Goal: Information Seeking & Learning: Learn about a topic

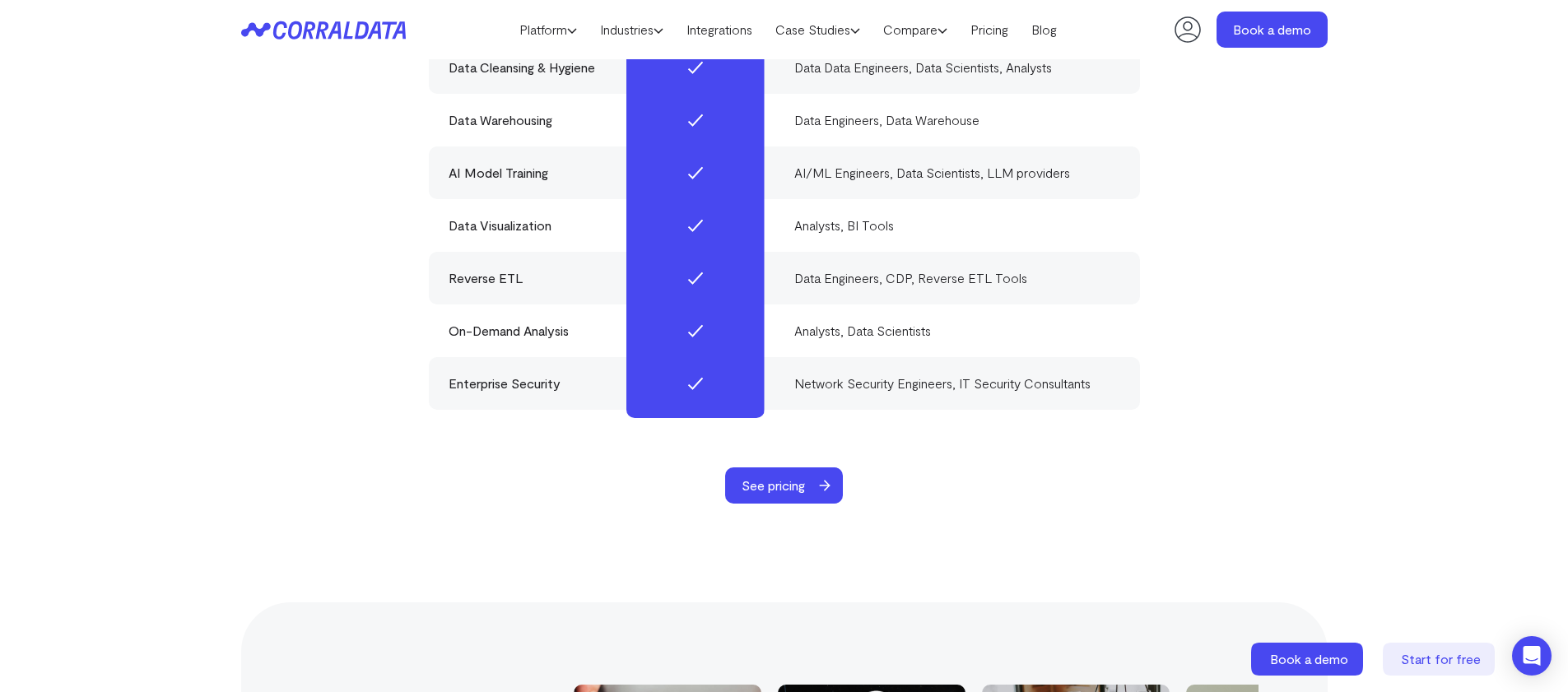
scroll to position [5119, 0]
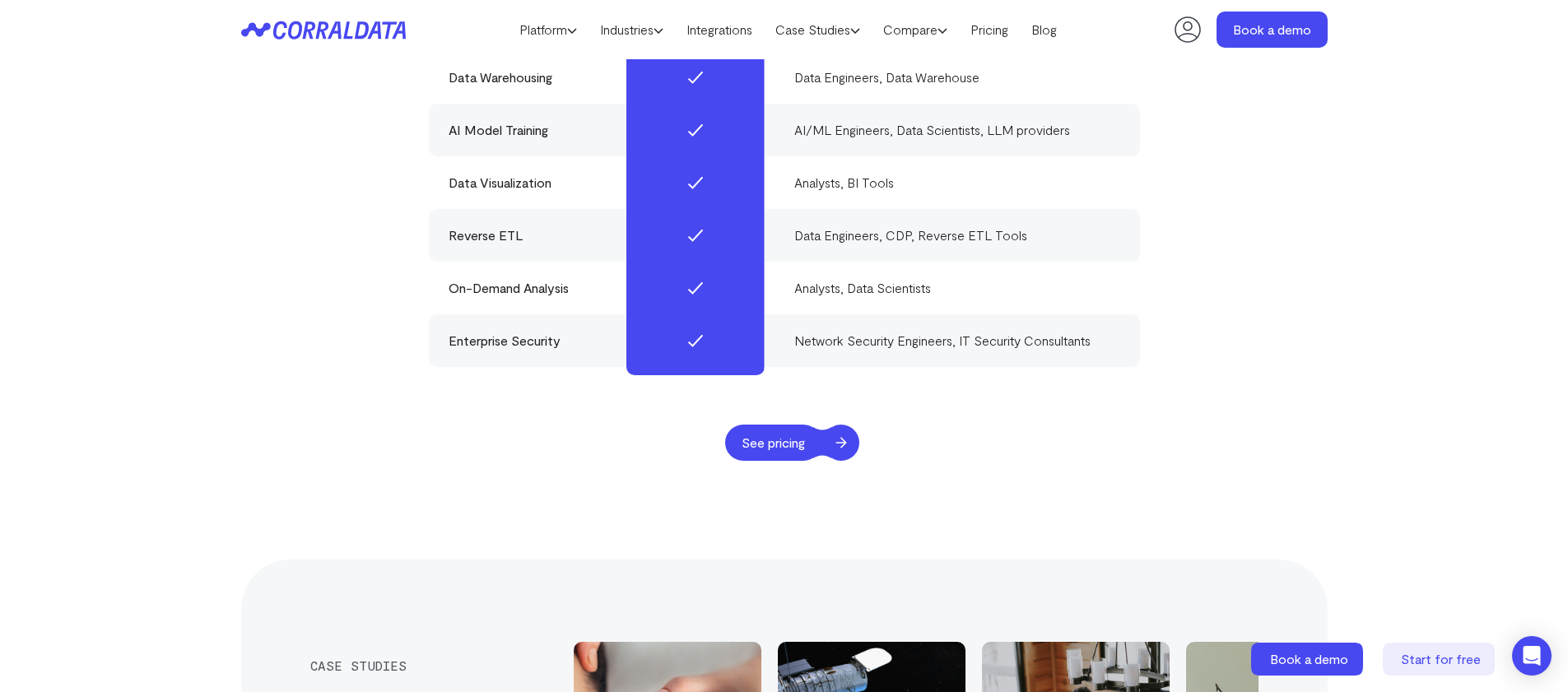
click at [787, 432] on span "See pricing" at bounding box center [773, 442] width 97 height 36
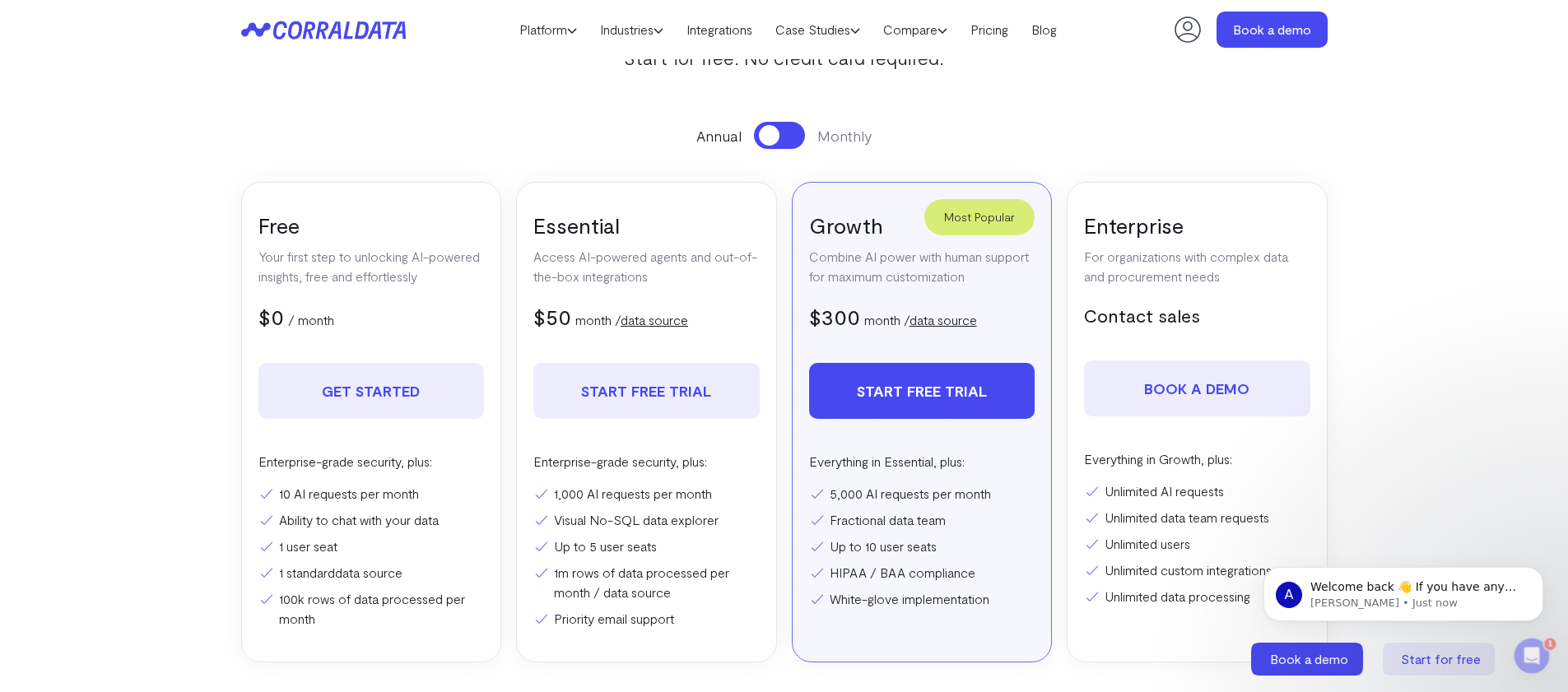
click at [931, 322] on link "data source" at bounding box center [943, 319] width 68 height 15
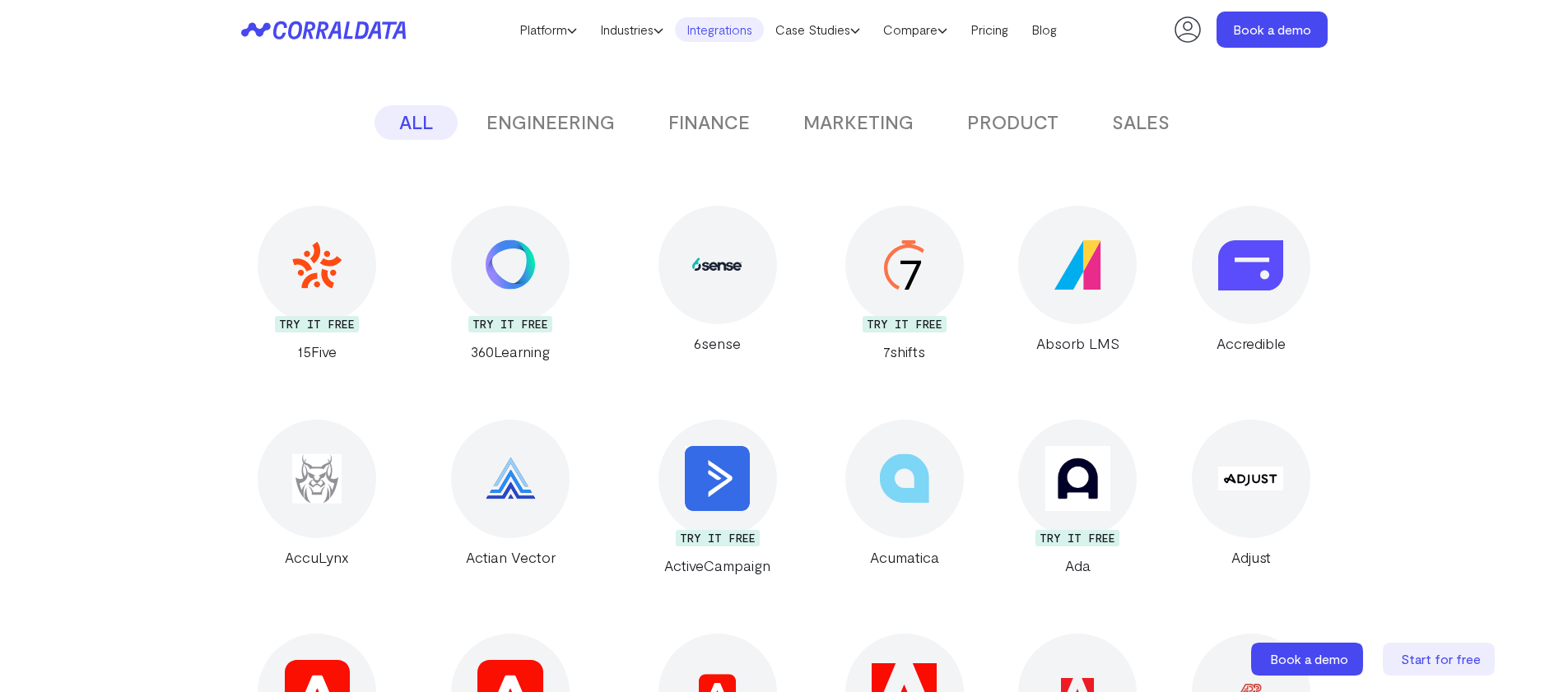
scroll to position [372, 0]
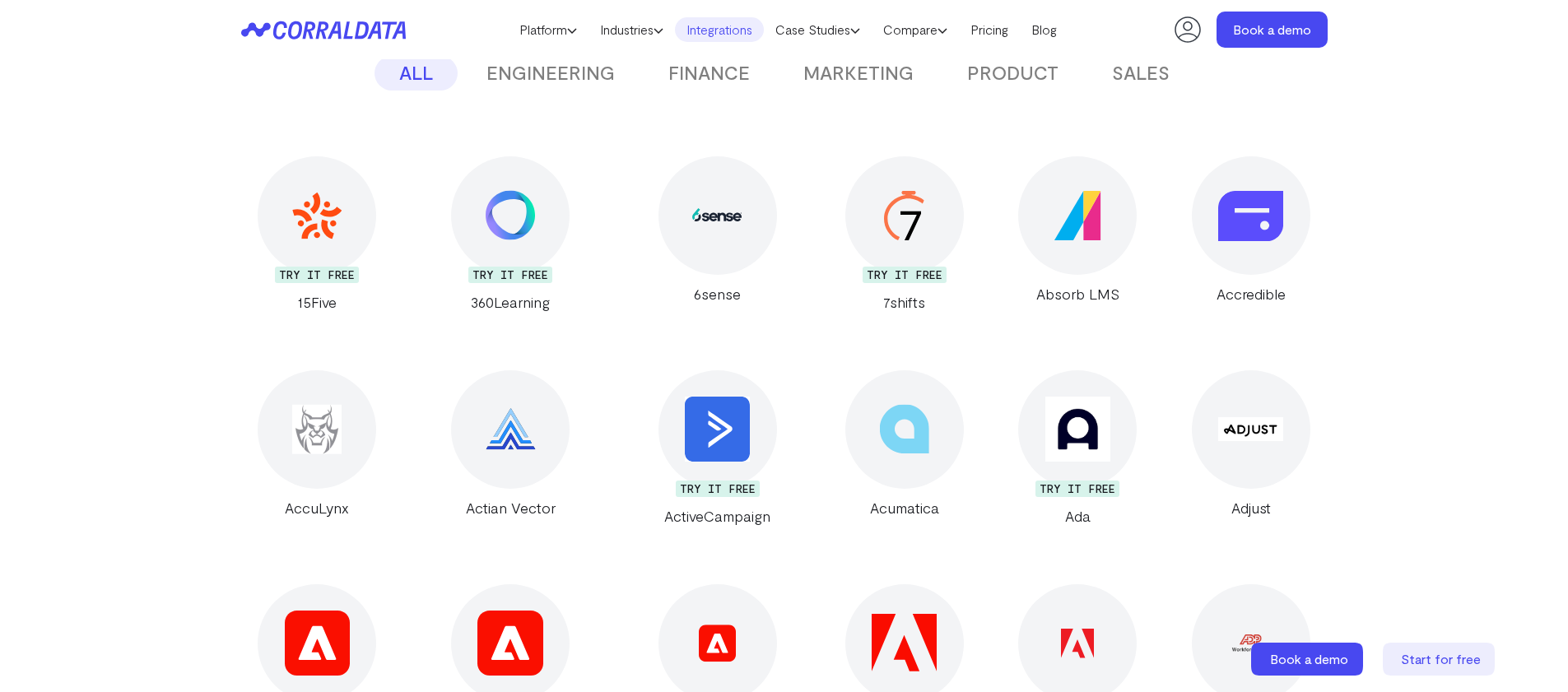
click at [548, 81] on button "ENGINEERING" at bounding box center [550, 73] width 178 height 34
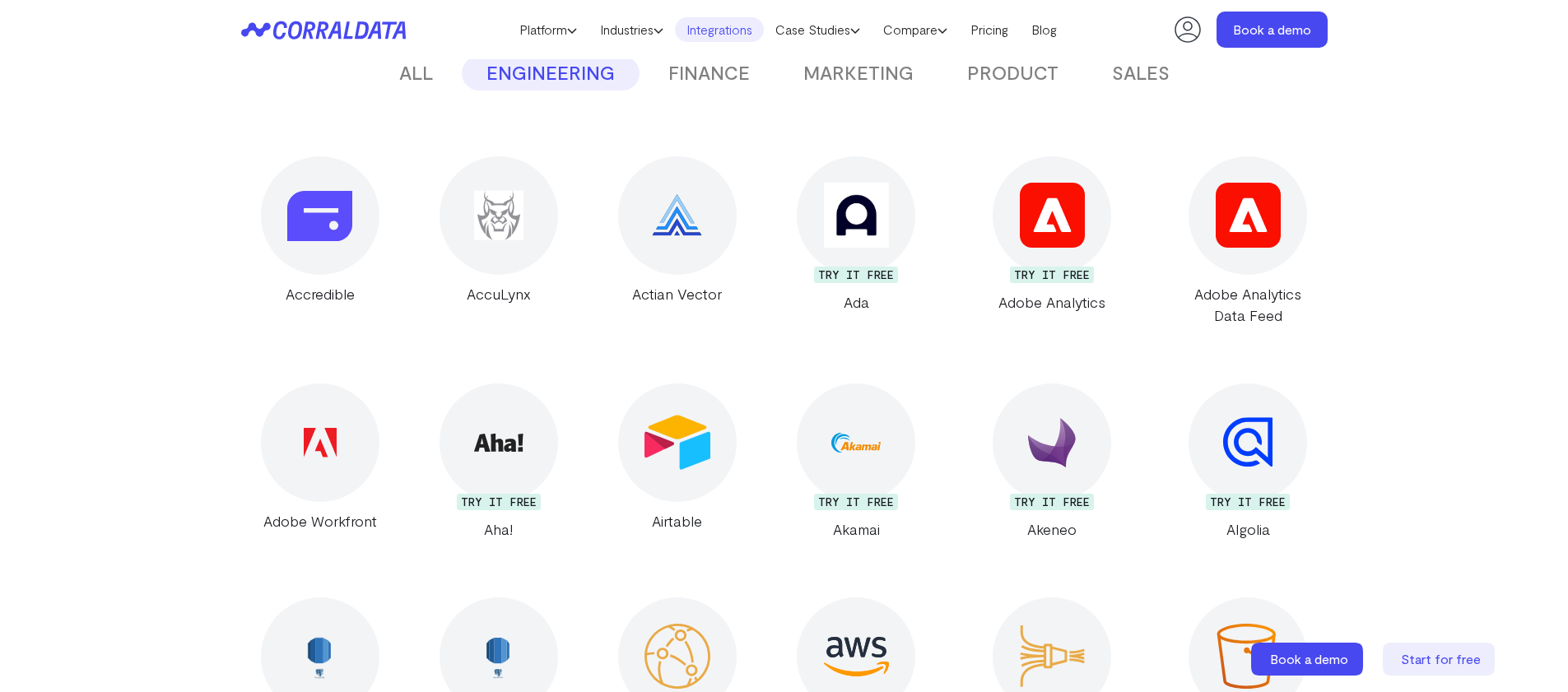
click at [705, 80] on button "FINANCE" at bounding box center [709, 73] width 131 height 34
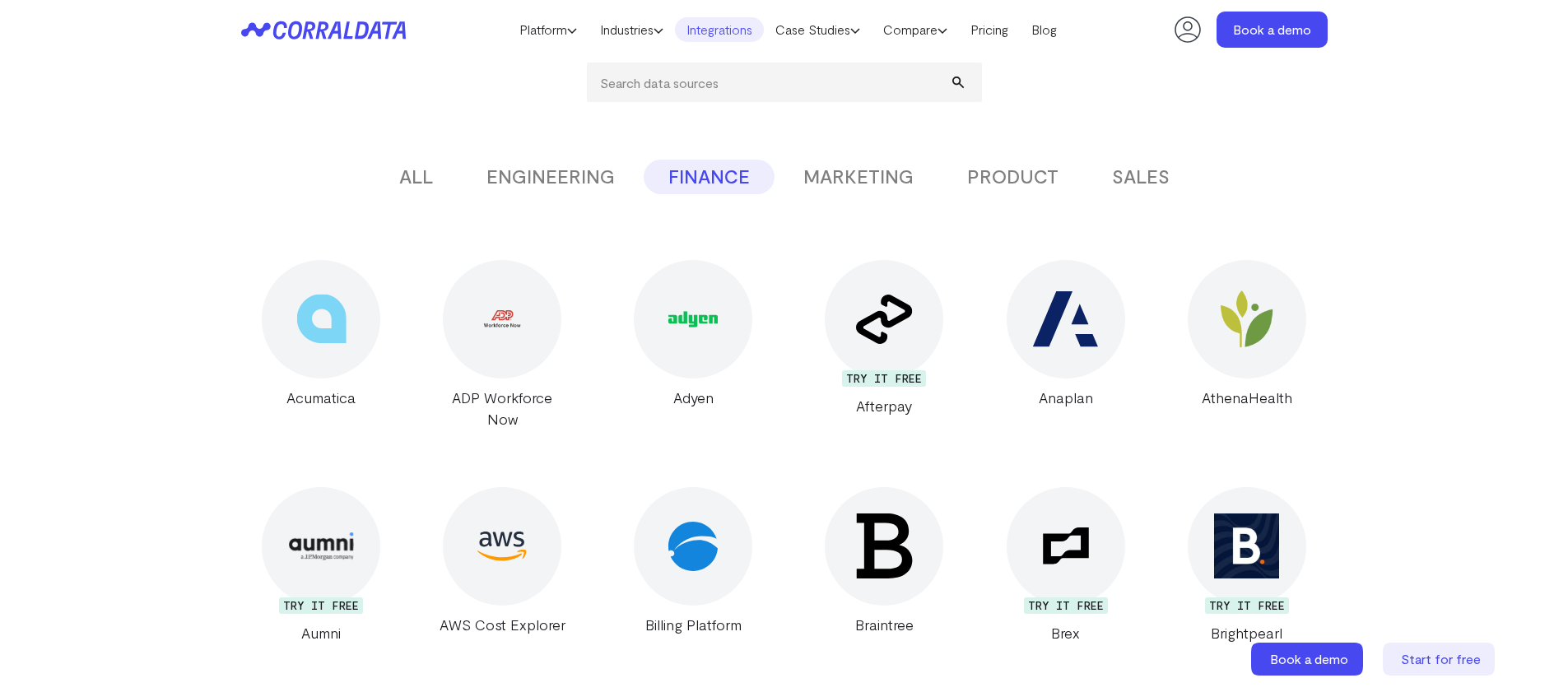
scroll to position [259, 0]
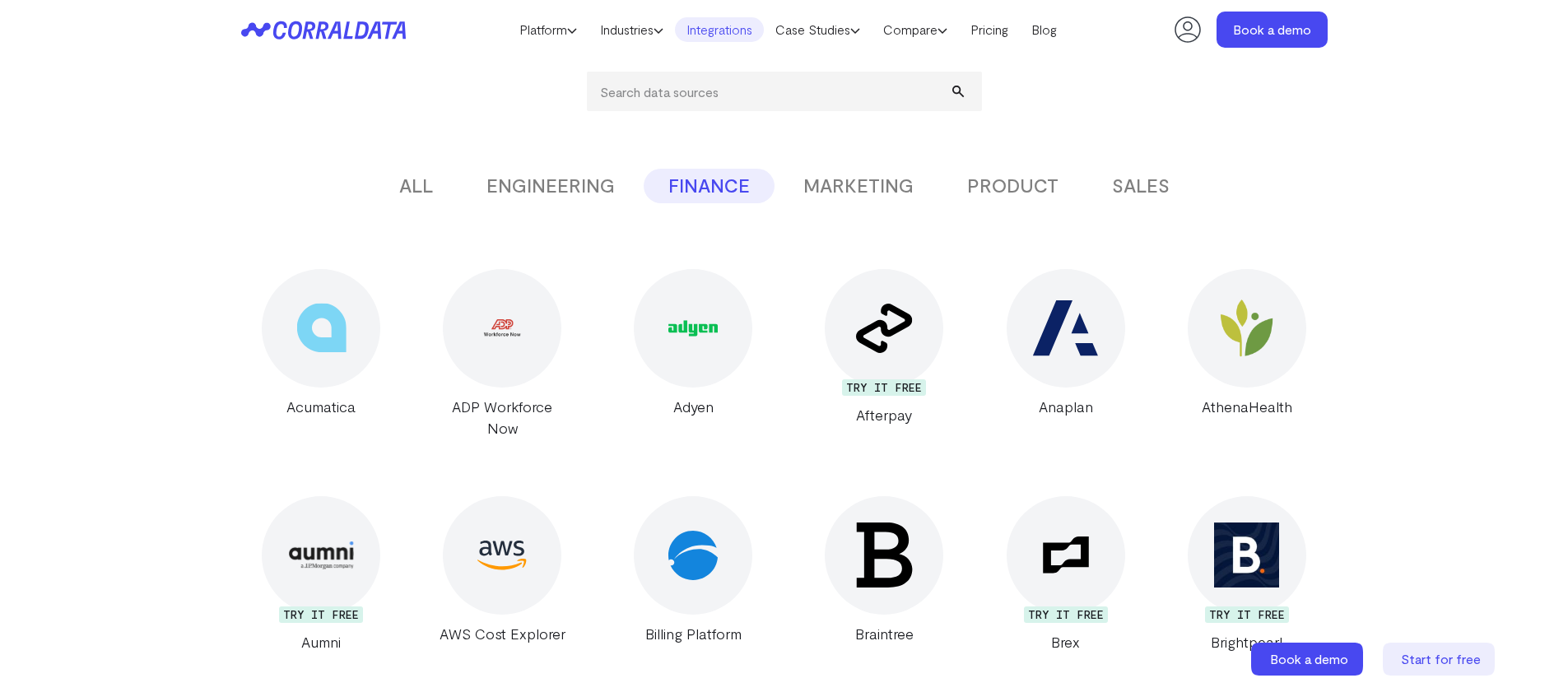
click at [1019, 188] on button "PRODUCT" at bounding box center [1013, 186] width 140 height 34
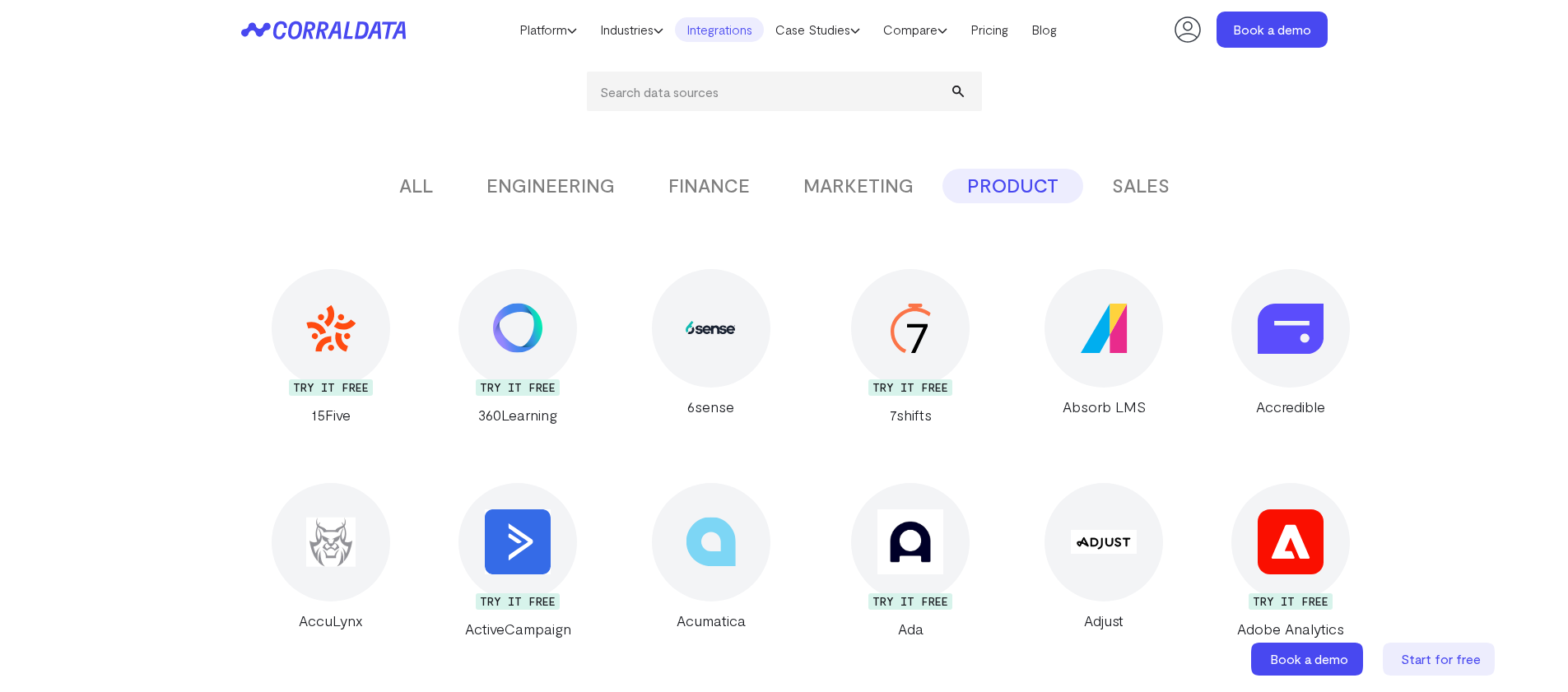
click at [1153, 194] on button "SALES" at bounding box center [1140, 186] width 107 height 34
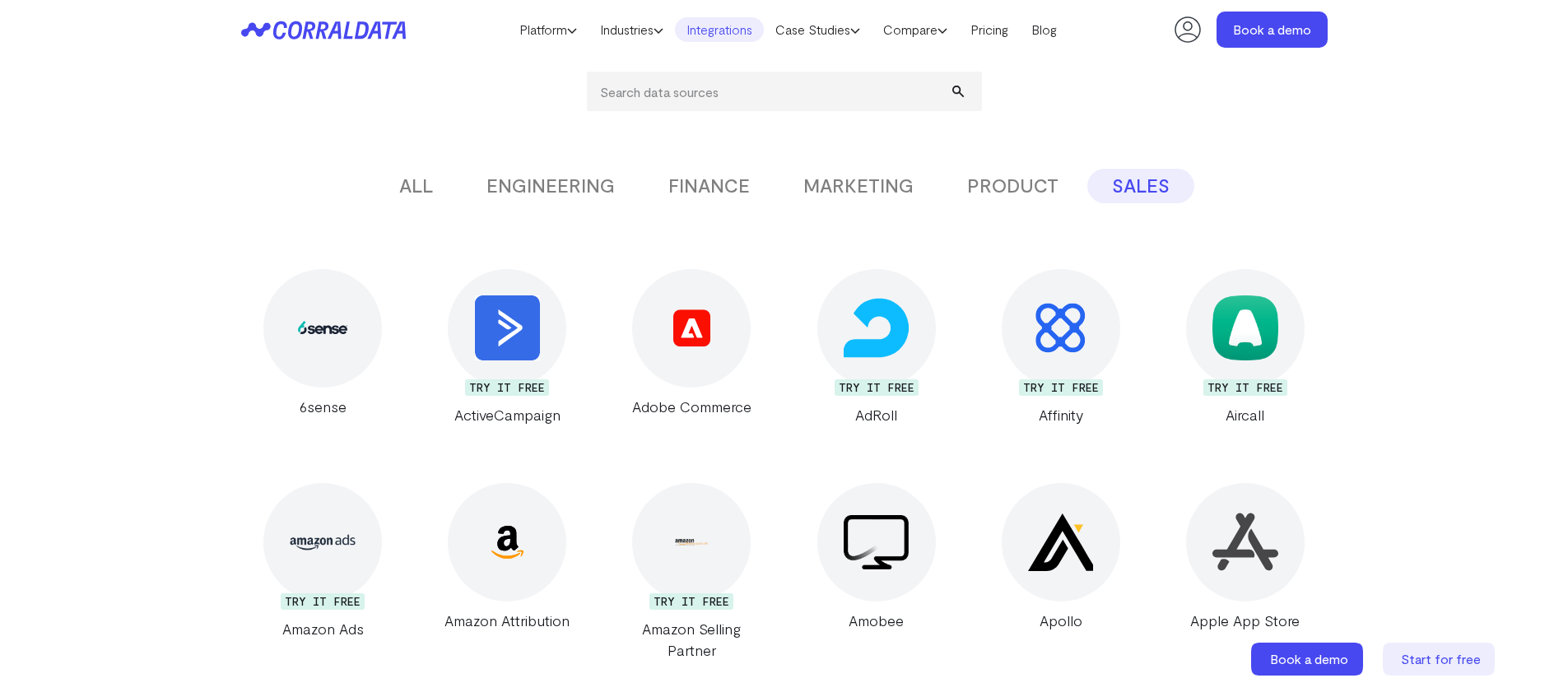
click at [847, 181] on button "MARKETING" at bounding box center [858, 186] width 160 height 34
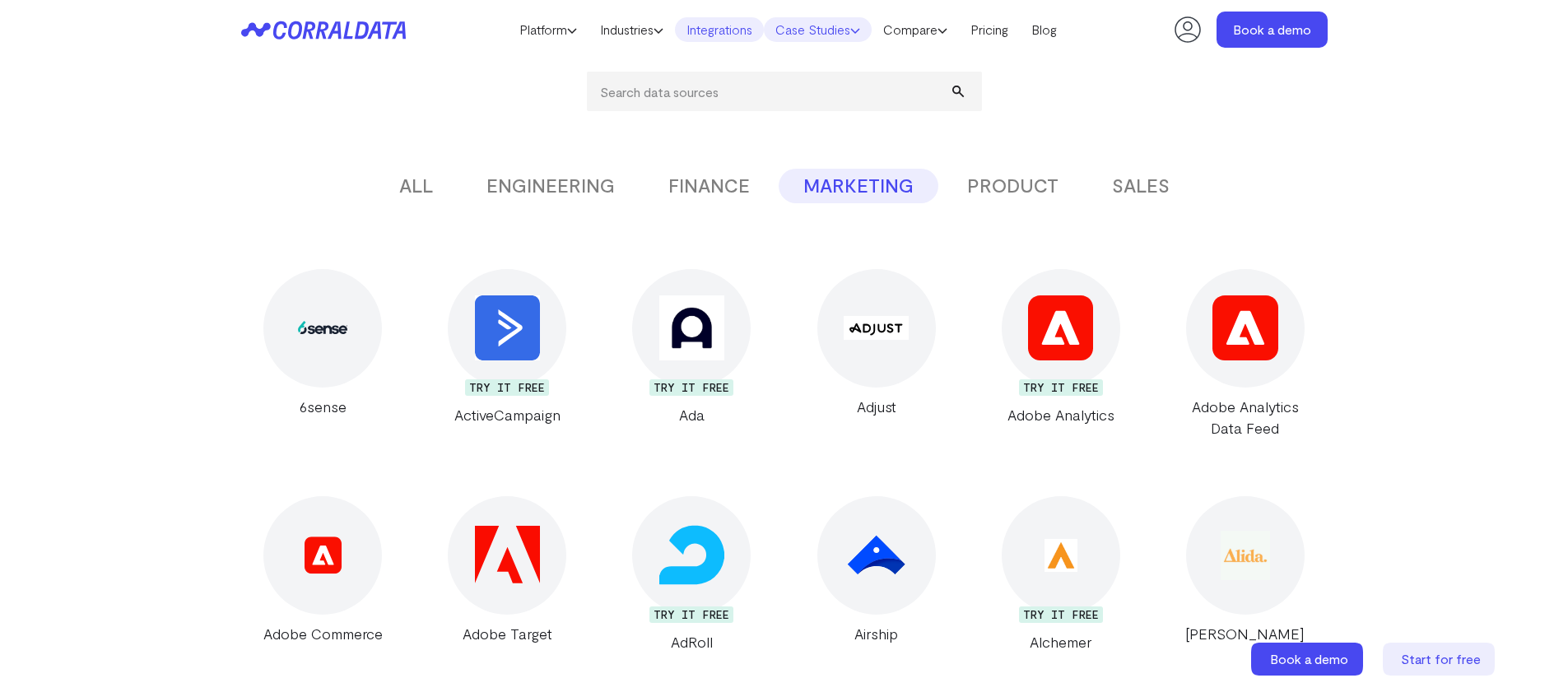
click at [834, 33] on link "Case Studies" at bounding box center [817, 29] width 108 height 25
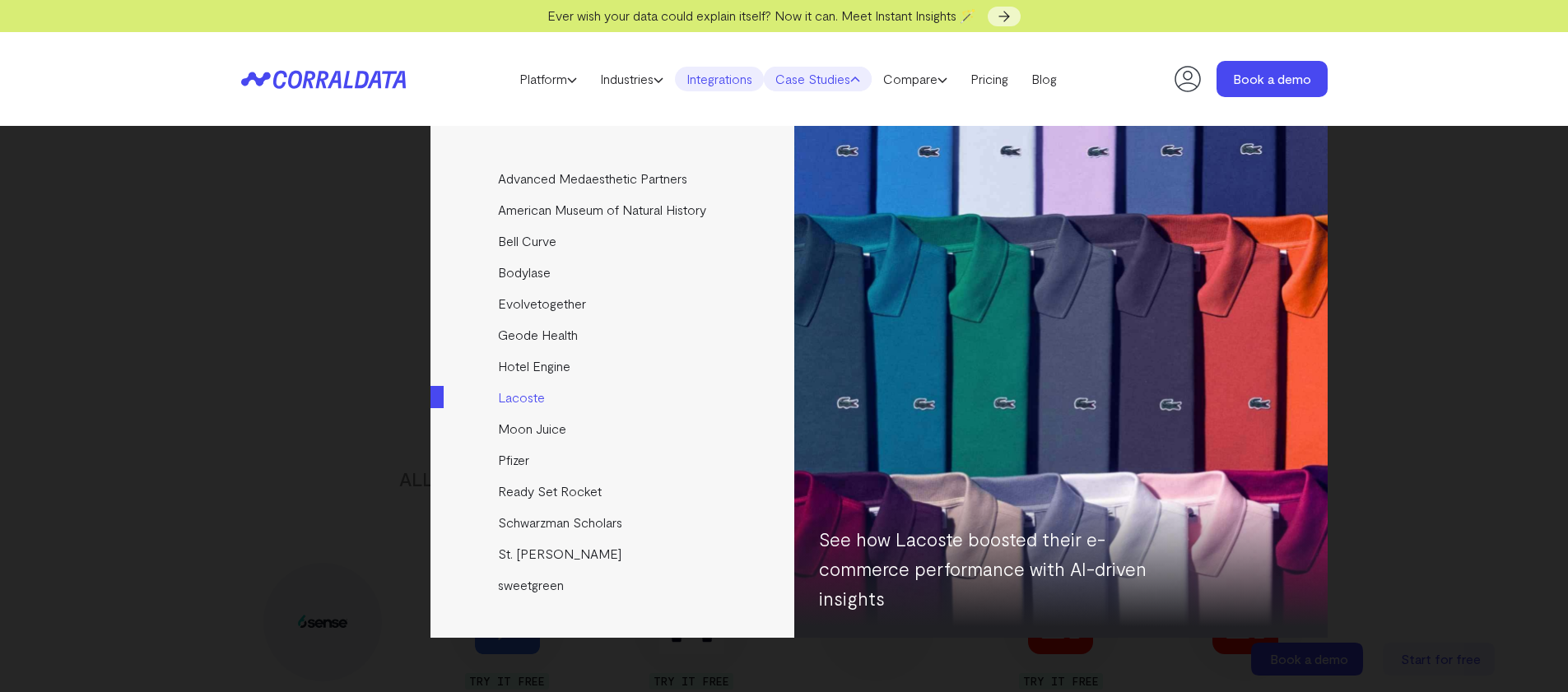
click at [520, 402] on link "Lacoste" at bounding box center [614, 397] width 366 height 32
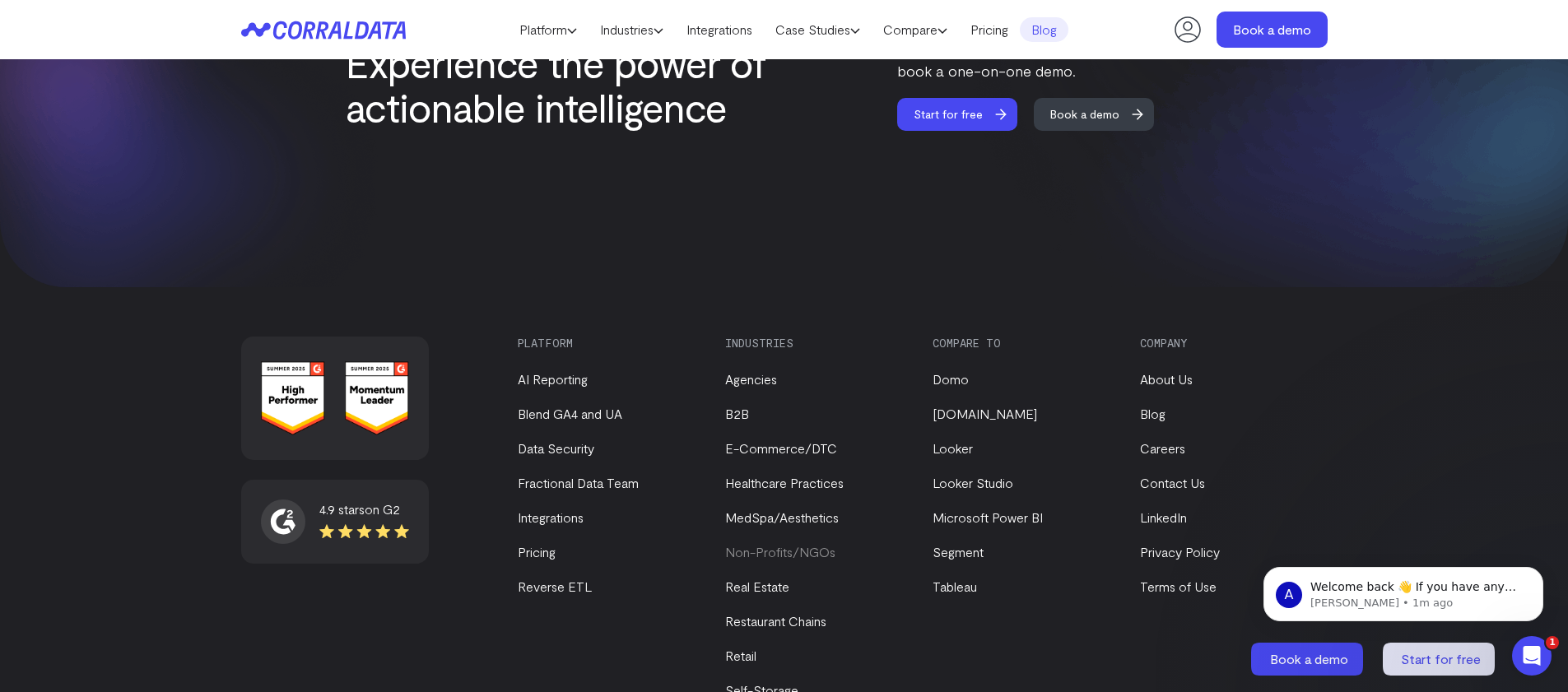
scroll to position [2987, 0]
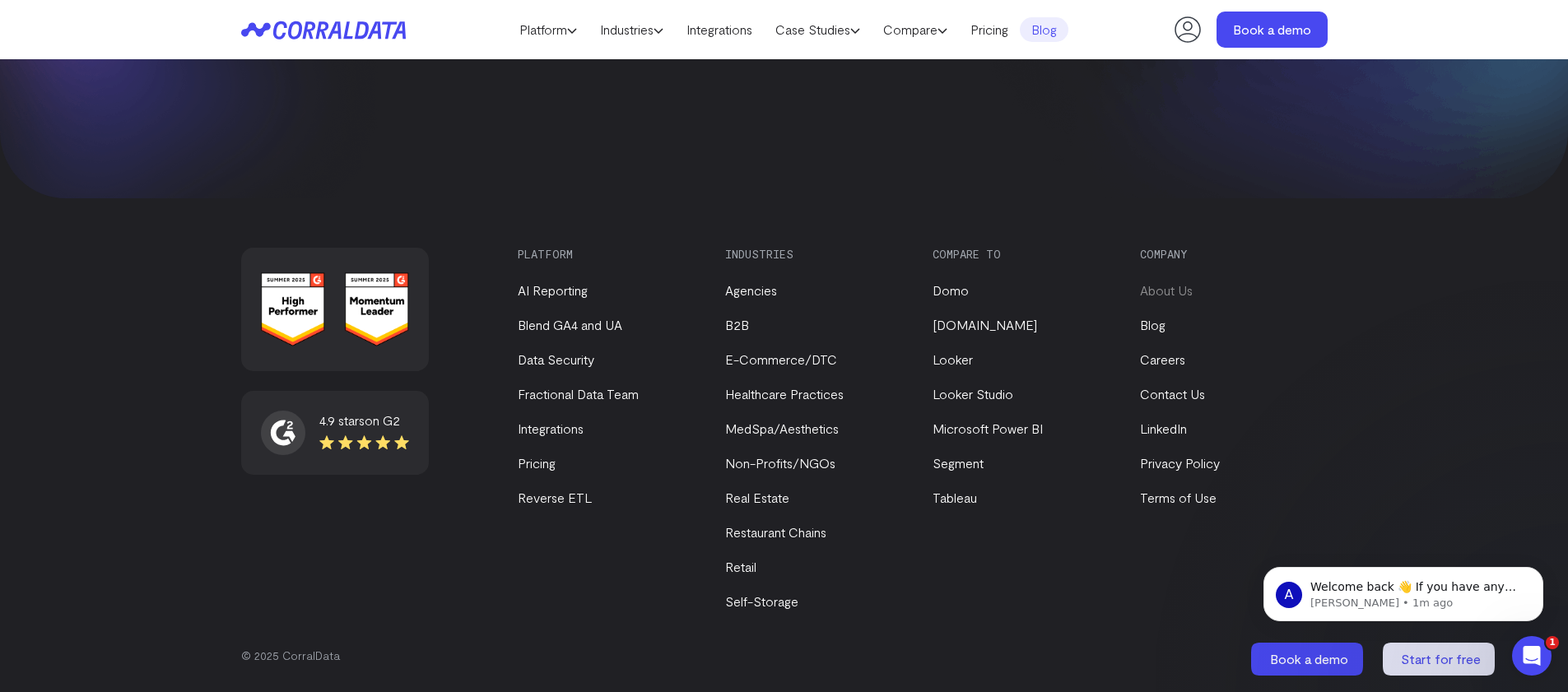
click at [1163, 294] on link "About Us" at bounding box center [1167, 290] width 53 height 15
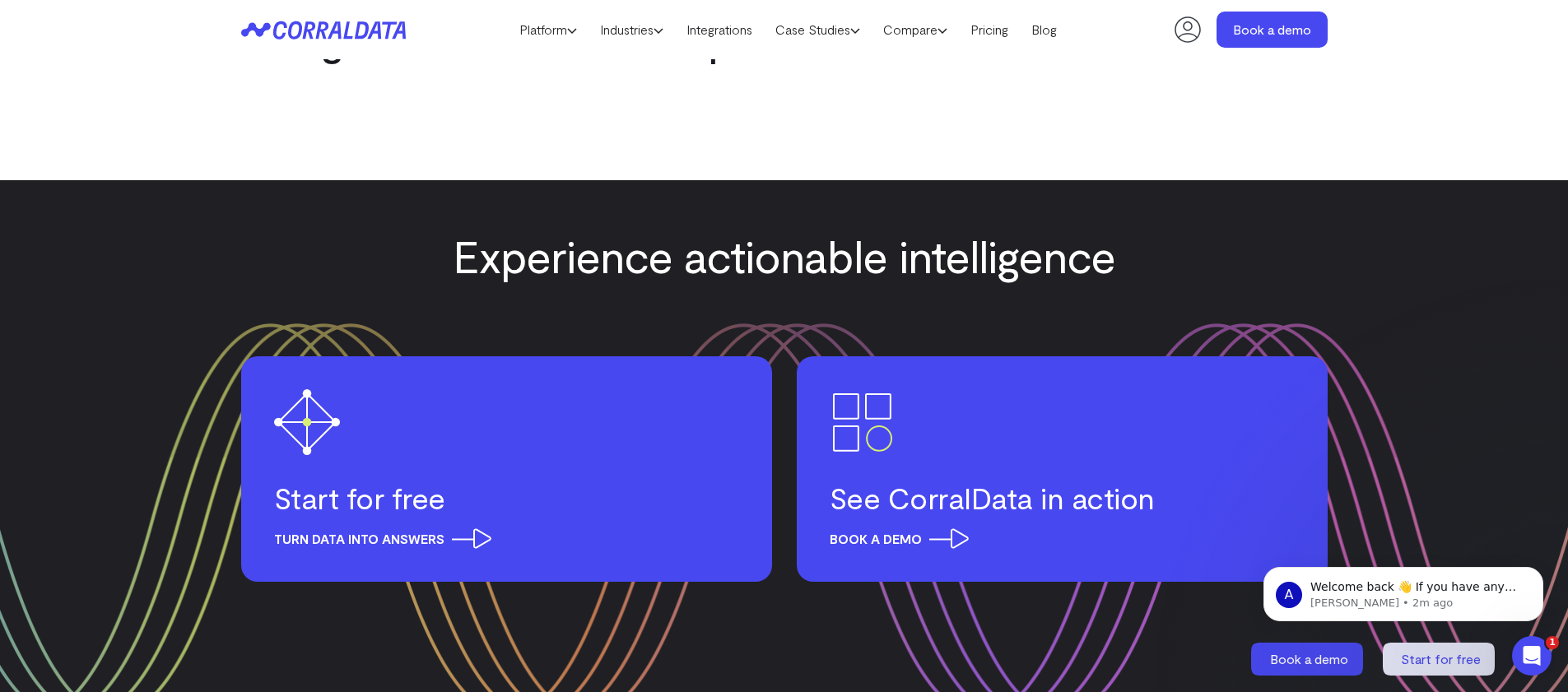
scroll to position [1704, 0]
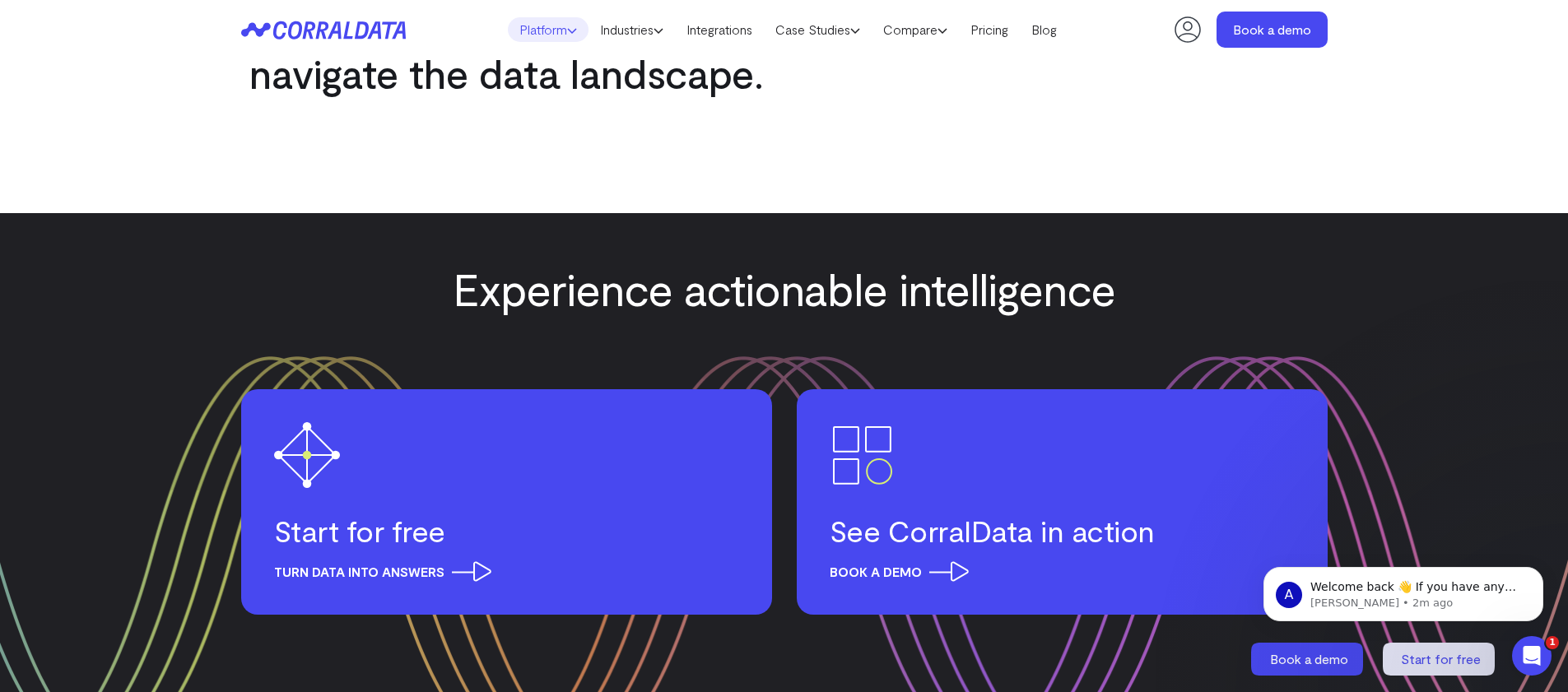
click at [557, 34] on link "Platform" at bounding box center [548, 29] width 80 height 25
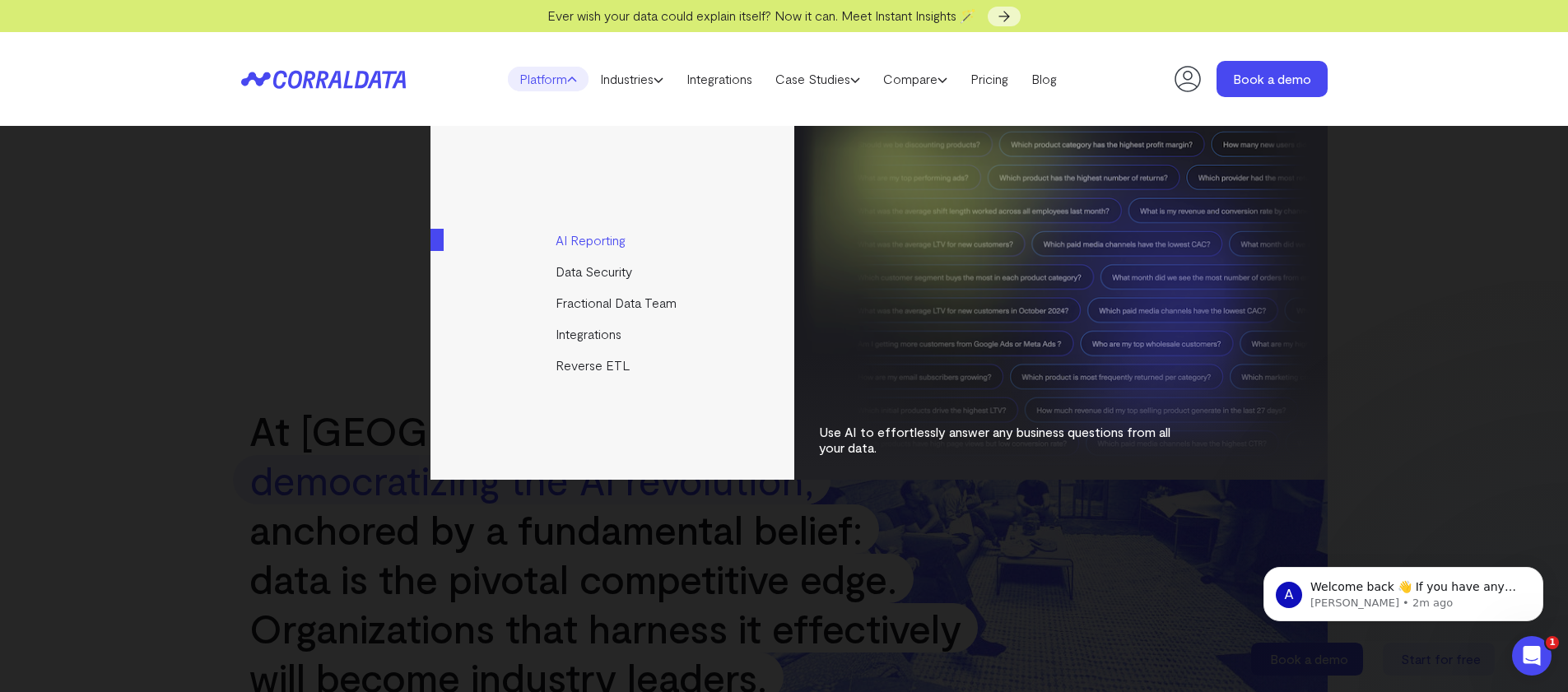
click at [590, 243] on link "AI Reporting" at bounding box center [614, 240] width 366 height 32
